Goal: Go to known website: Access a specific website the user already knows

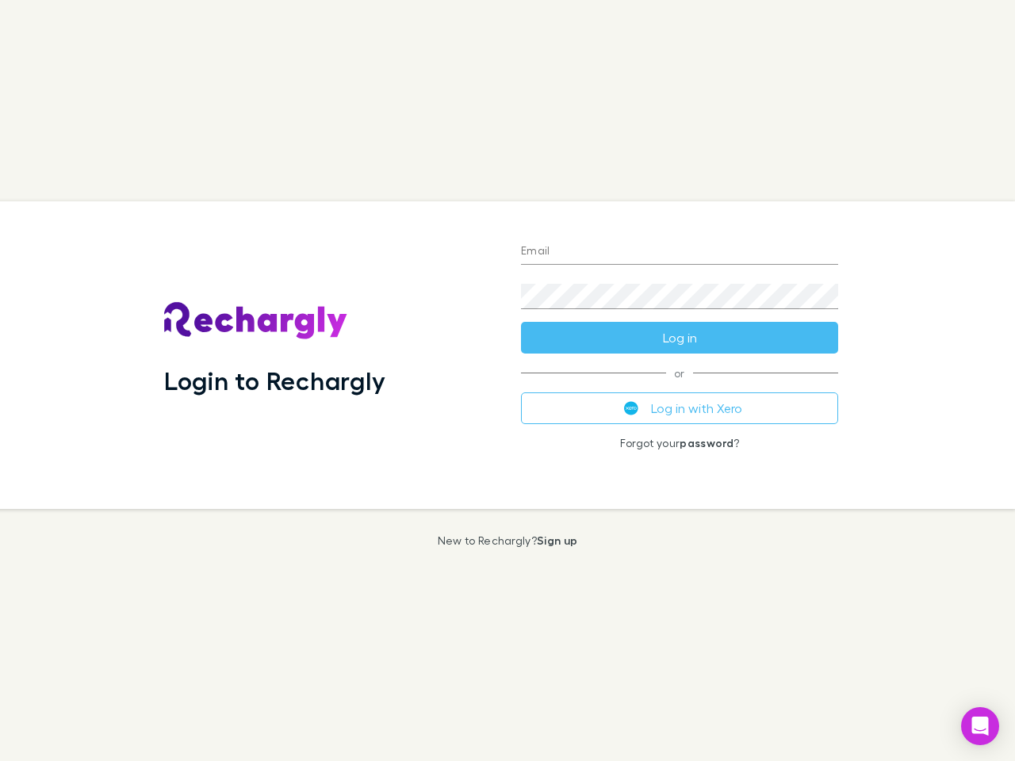
click at [507, 381] on div "Login to Rechargly" at bounding box center [329, 355] width 357 height 308
click at [680, 252] on input "Email" at bounding box center [679, 251] width 317 height 25
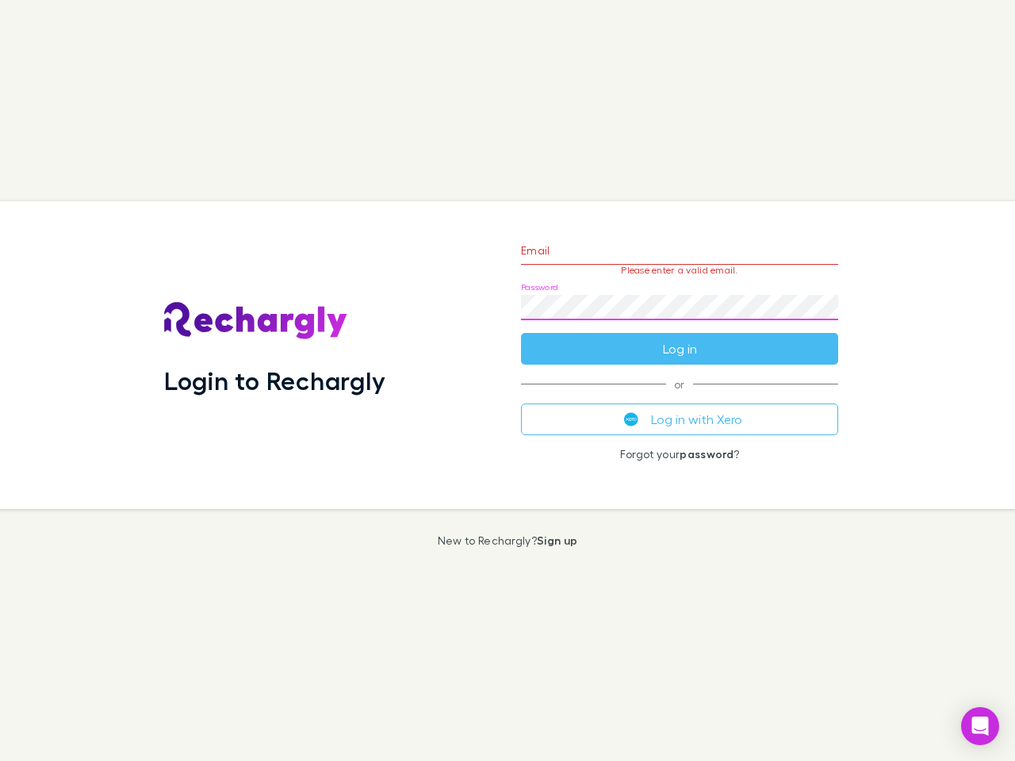
click at [680, 338] on form "Email Please enter a valid email. Password Log in" at bounding box center [679, 296] width 317 height 138
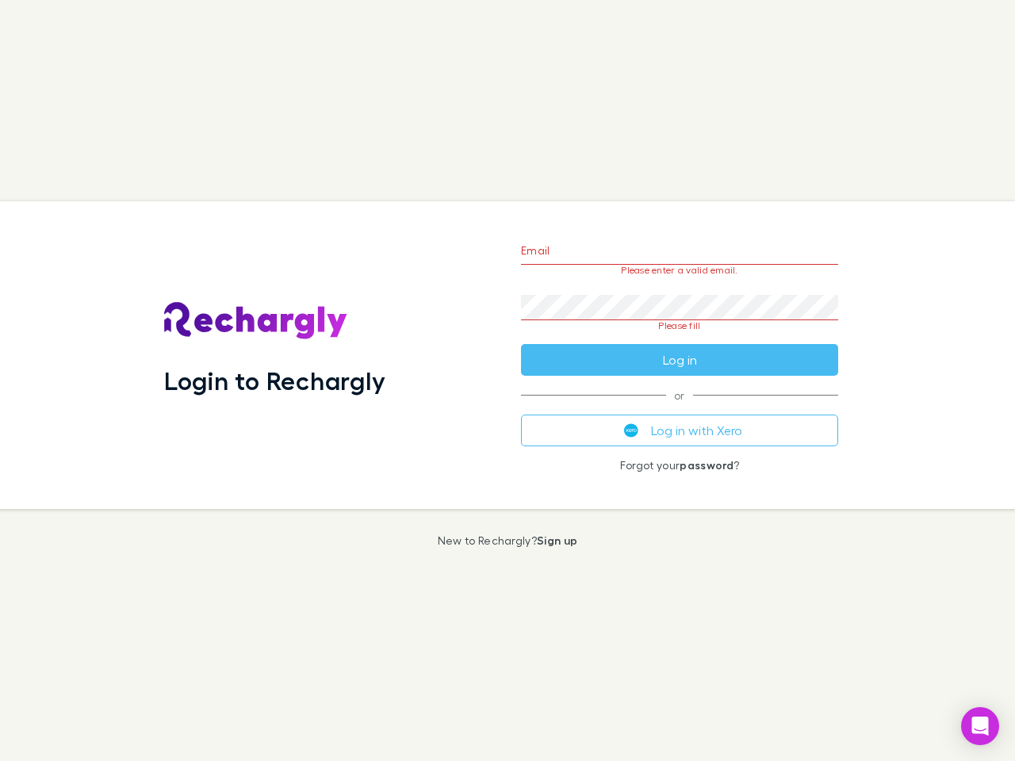
click at [680, 408] on div "Email Please enter a valid email. Password Please fill Log in or Log in with Xe…" at bounding box center [679, 355] width 343 height 308
click at [980, 726] on icon "Open Intercom Messenger" at bounding box center [980, 726] width 17 height 19
